Goal: Information Seeking & Learning: Learn about a topic

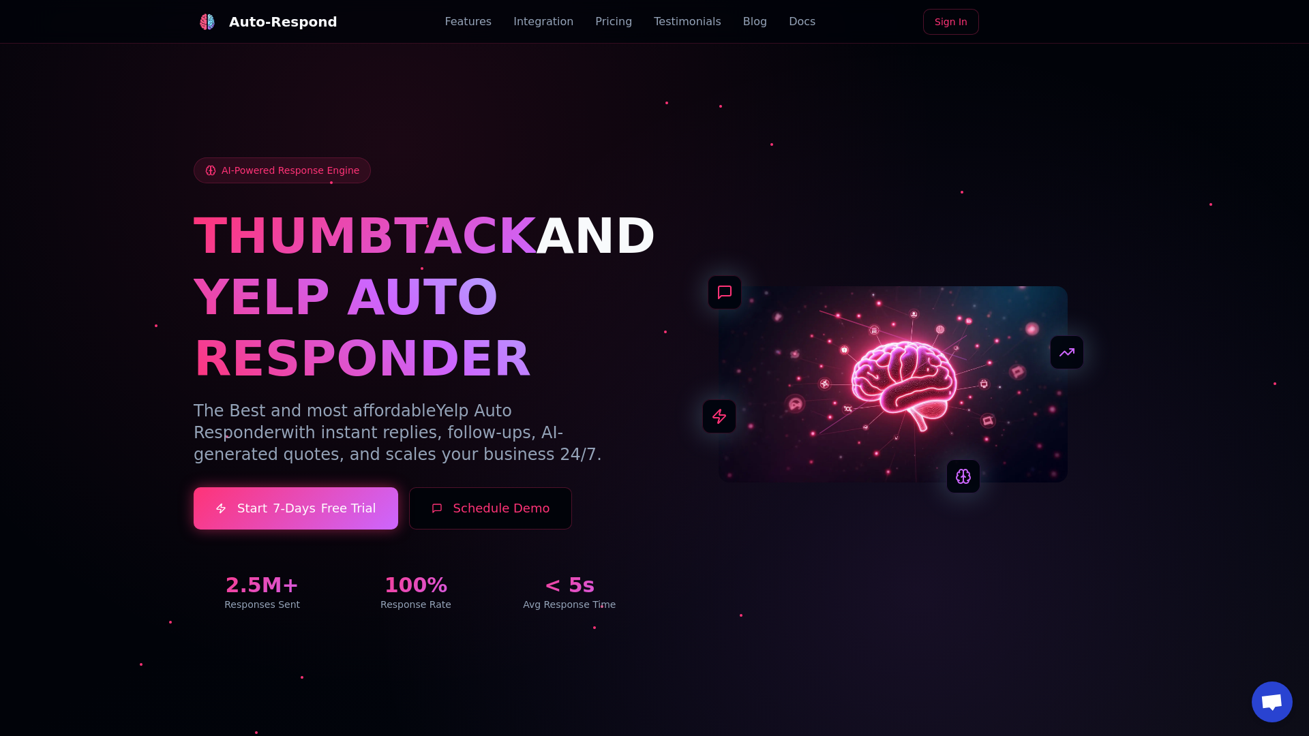
click at [743, 22] on link "Blog" at bounding box center [755, 22] width 24 height 16
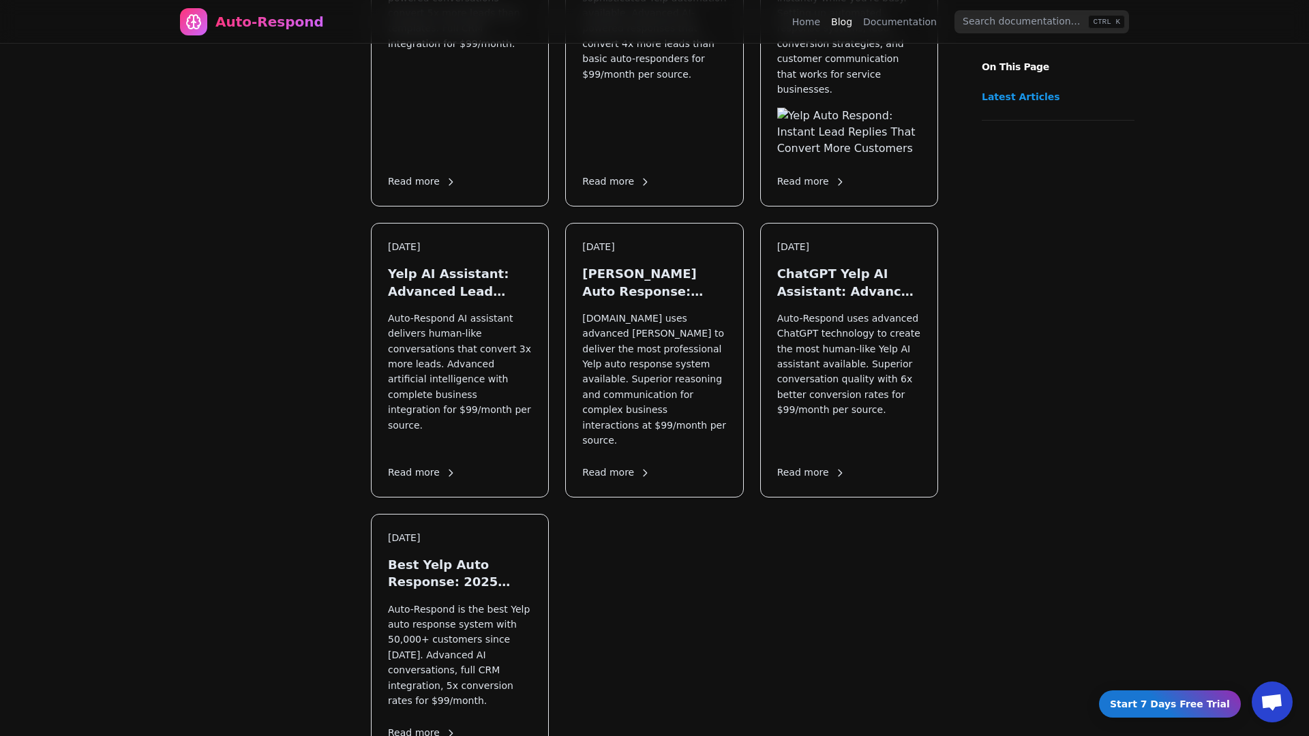
scroll to position [1892, 0]
